Goal: Answer question/provide support

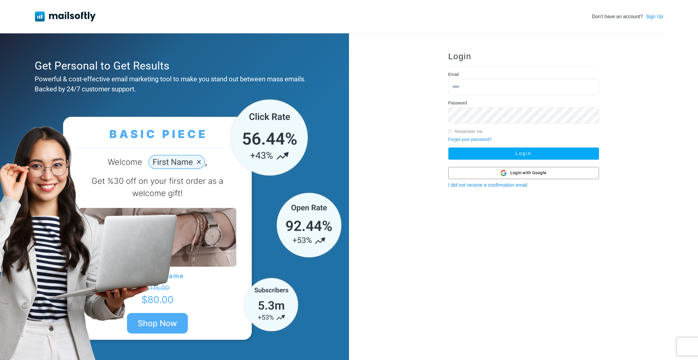
click at [489, 83] on input "email" at bounding box center [523, 87] width 151 height 16
click at [381, 127] on div "Login Email Password Remember me Forgot your password? Login Login with Google …" at bounding box center [523, 197] width 349 height 328
click at [460, 87] on input "email" at bounding box center [523, 87] width 151 height 16
type input "**********"
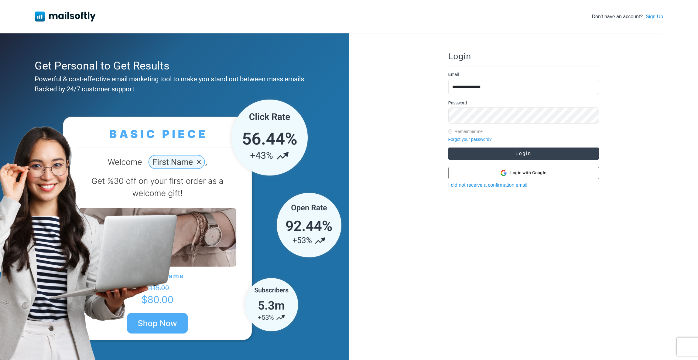
click at [500, 152] on button "Login" at bounding box center [523, 154] width 151 height 12
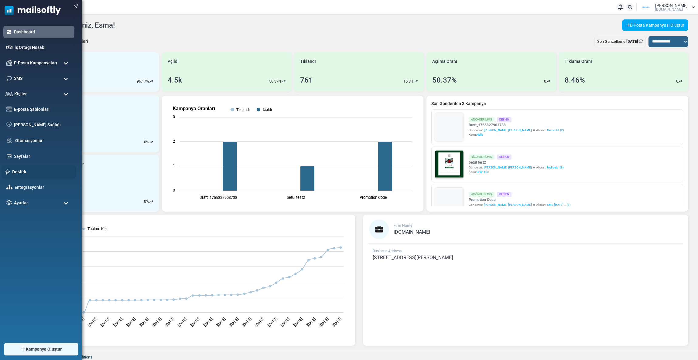
click at [23, 172] on link "Destek" at bounding box center [42, 171] width 61 height 7
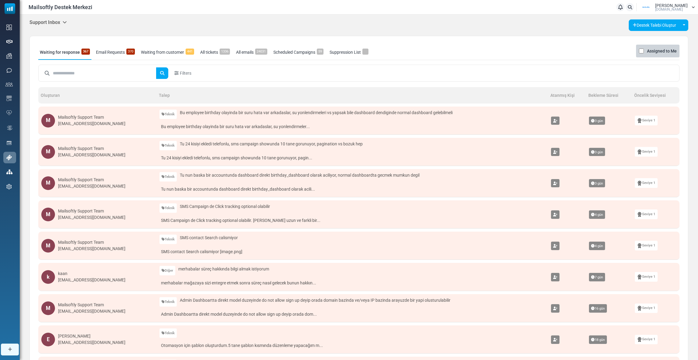
click at [50, 19] on h5 "Support Inbox" at bounding box center [47, 22] width 37 height 6
click at [77, 57] on link "Control Panel" at bounding box center [98, 57] width 52 height 11
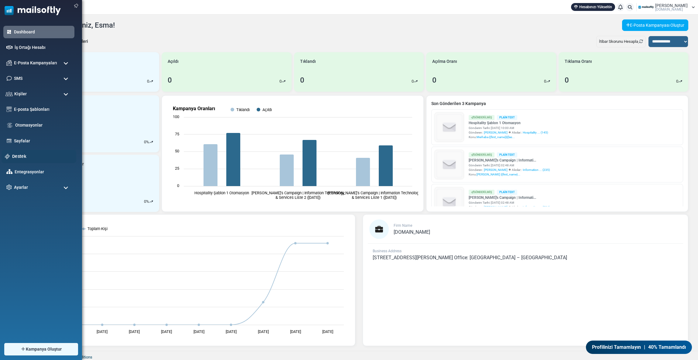
click at [23, 154] on link "Destek" at bounding box center [42, 156] width 61 height 7
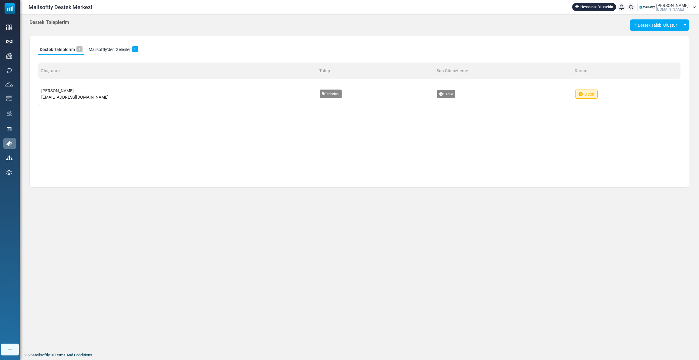
click at [686, 4] on span "[PERSON_NAME]" at bounding box center [673, 5] width 32 height 4
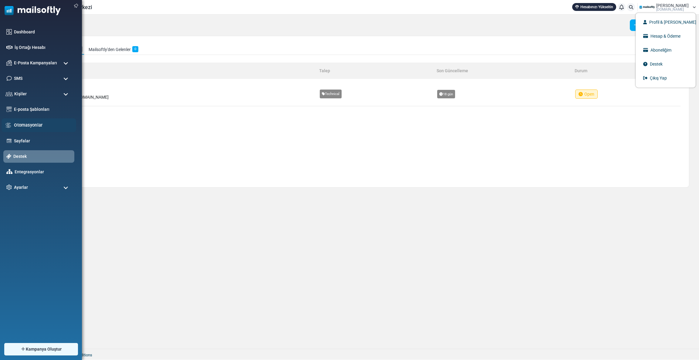
click at [29, 126] on link "Otomasyonlar" at bounding box center [43, 125] width 59 height 7
